Goal: Navigation & Orientation: Find specific page/section

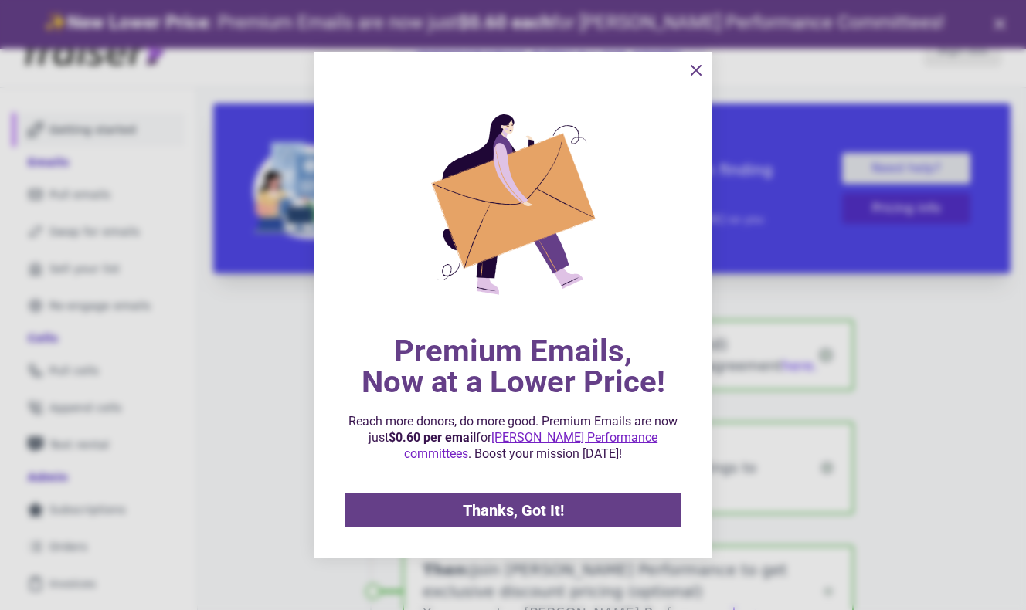
scroll to position [49, 0]
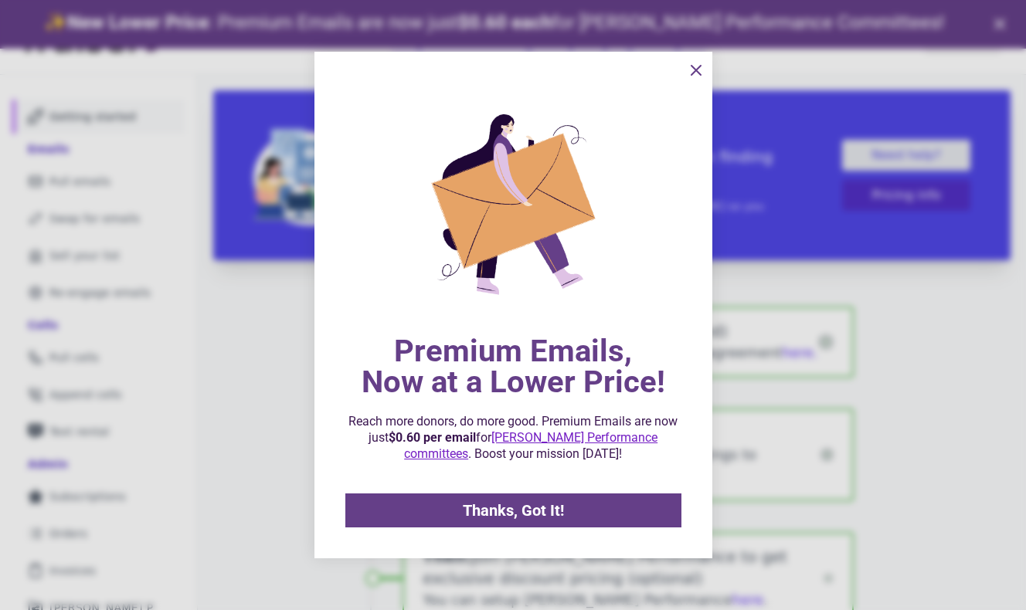
click at [490, 509] on span "Thanks, Got It!" at bounding box center [513, 510] width 101 height 15
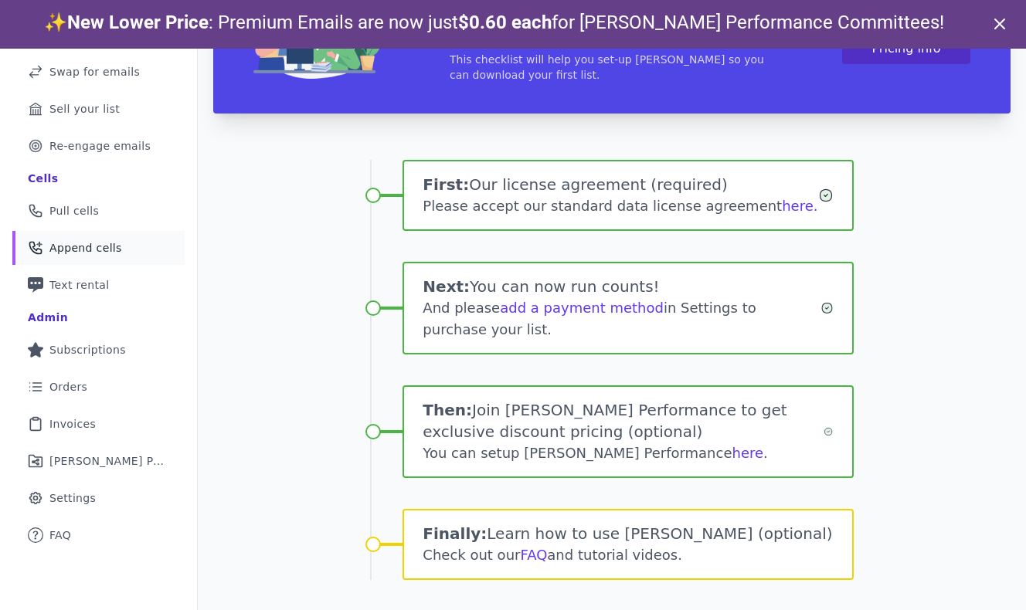
scroll to position [178, 0]
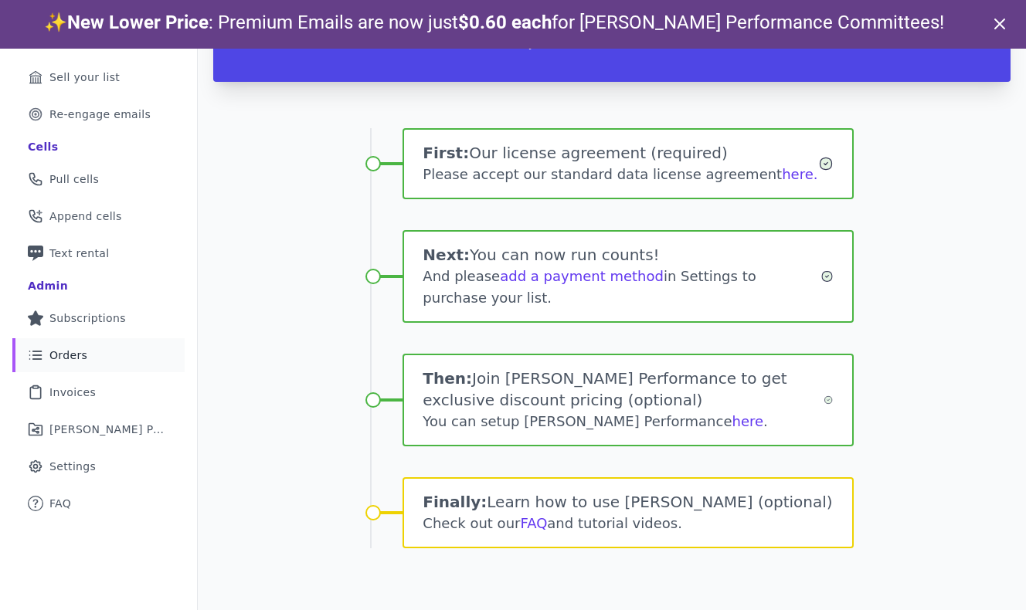
click at [109, 354] on link "List Icon Outline of bulleted list Orders" at bounding box center [98, 355] width 172 height 34
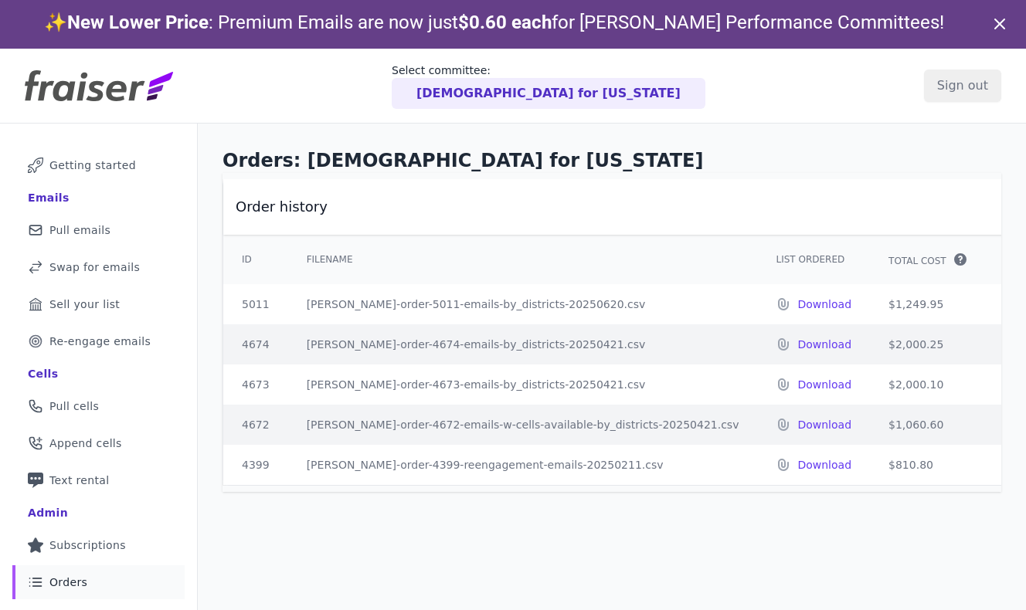
click at [598, 101] on p "[DEMOGRAPHIC_DATA] for [US_STATE]" at bounding box center [548, 93] width 264 height 19
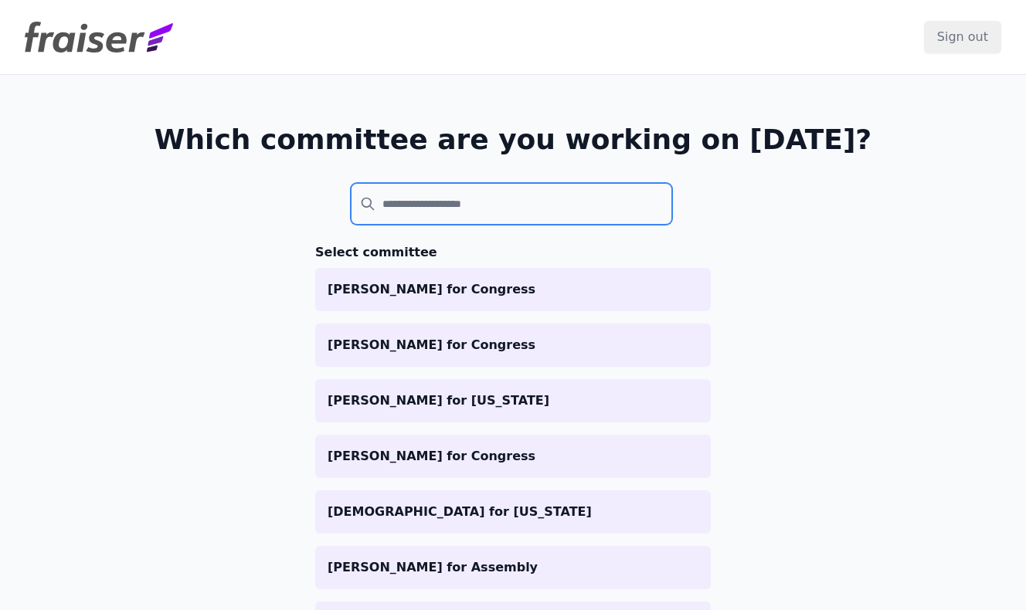
click at [525, 187] on input "search" at bounding box center [511, 204] width 321 height 42
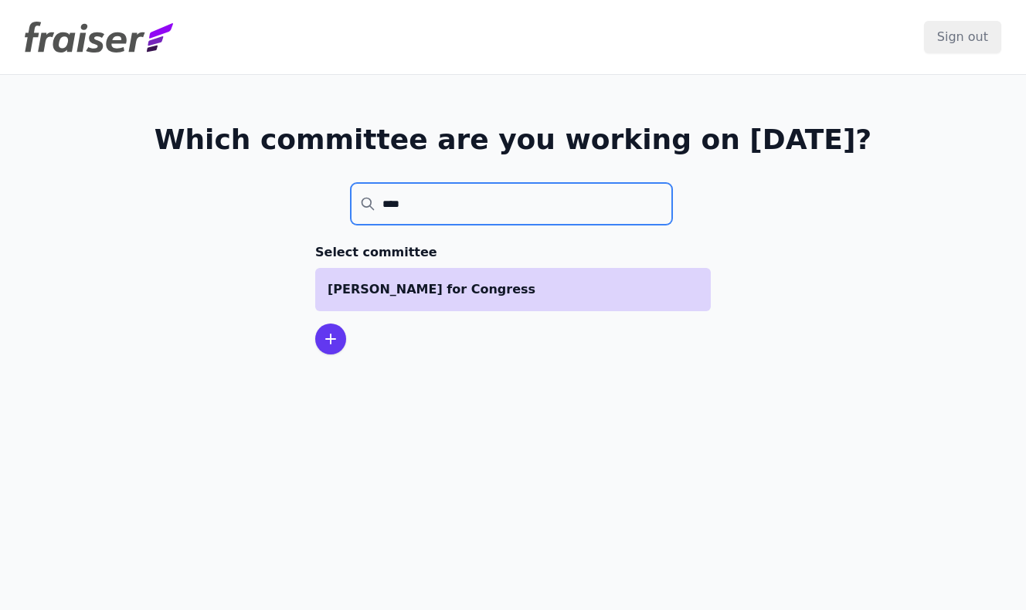
type input "****"
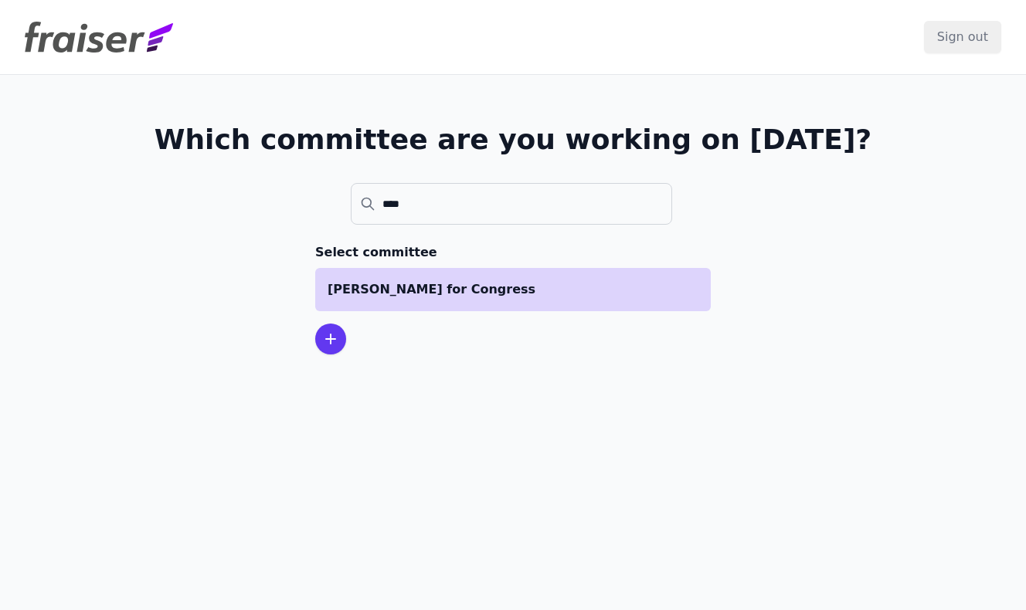
click at [485, 284] on p "[PERSON_NAME] for Congress" at bounding box center [513, 289] width 371 height 19
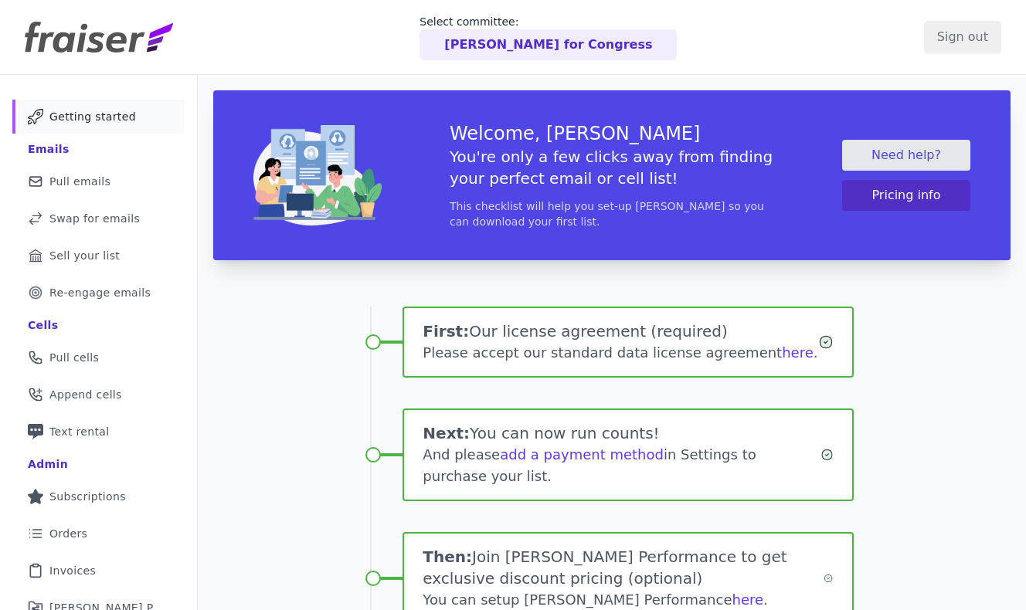
scroll to position [178, 0]
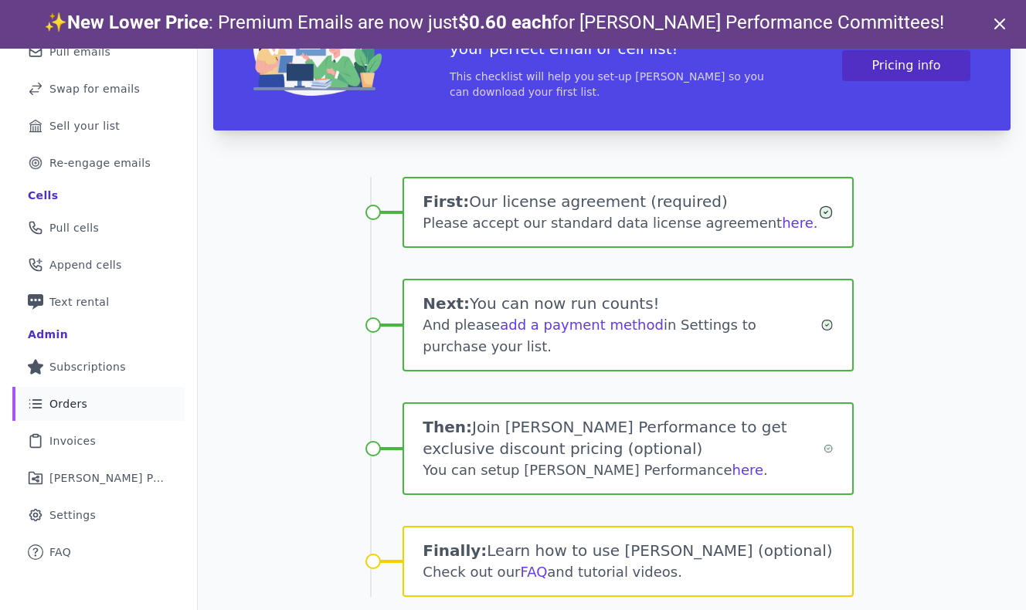
click at [83, 408] on span "Orders" at bounding box center [68, 403] width 38 height 15
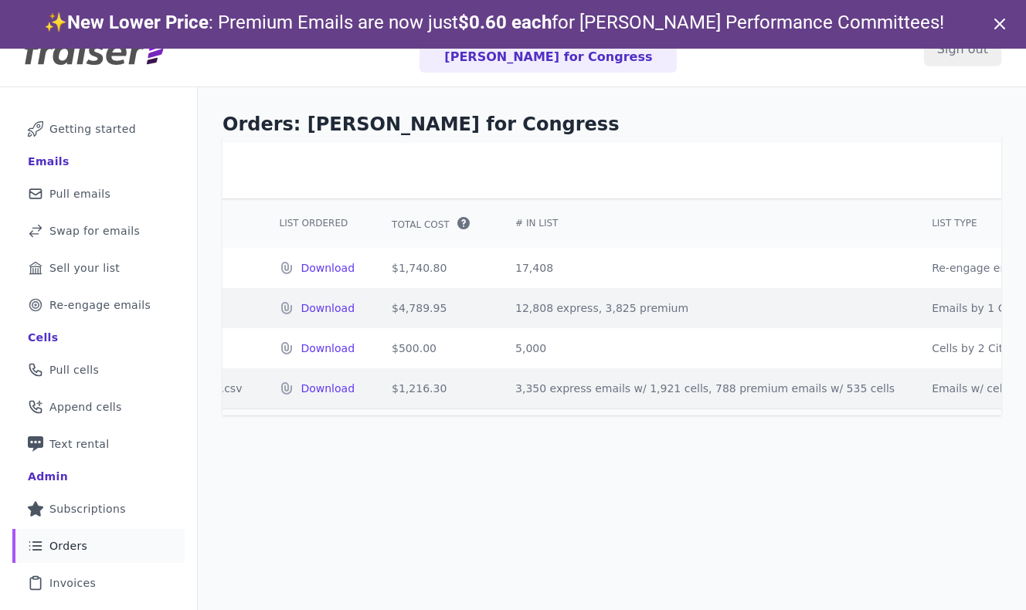
scroll to position [0, 500]
